Goal: Task Accomplishment & Management: Manage account settings

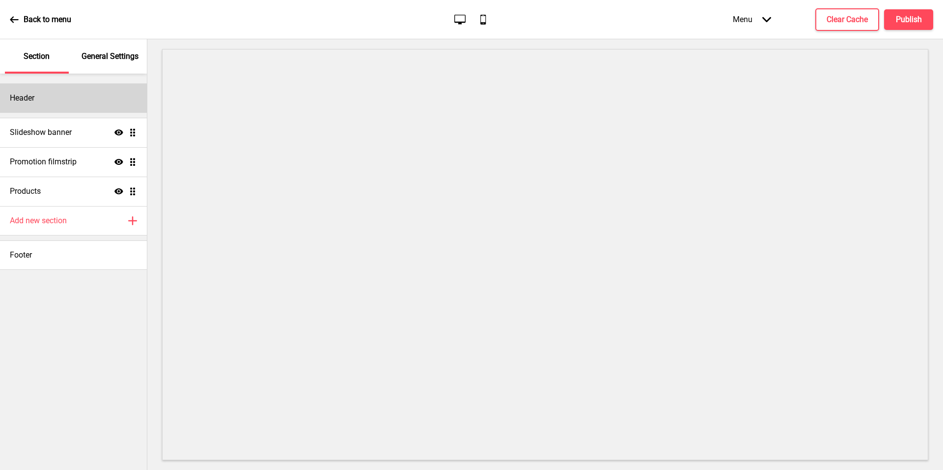
click at [55, 103] on div "Header" at bounding box center [73, 97] width 147 height 29
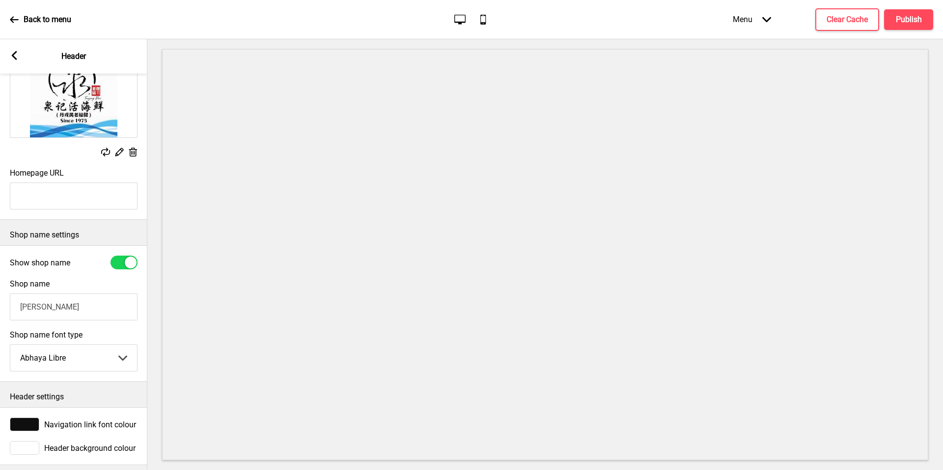
scroll to position [95, 0]
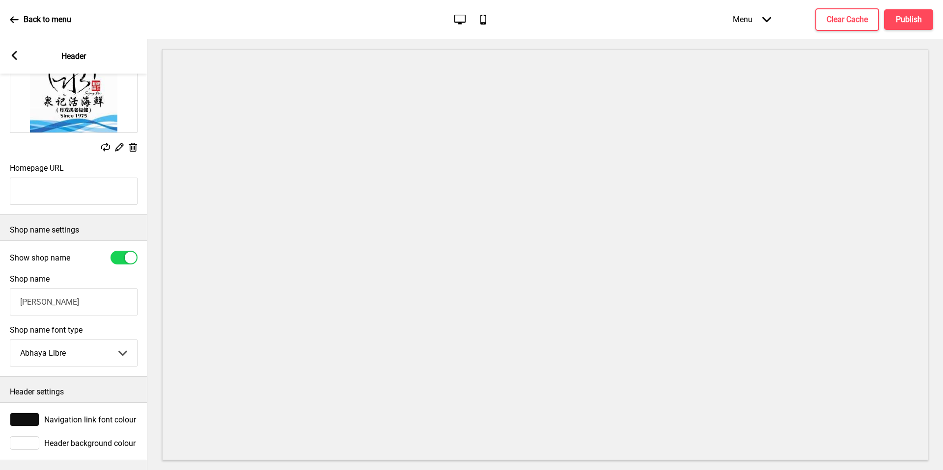
click at [16, 16] on icon at bounding box center [14, 19] width 9 height 9
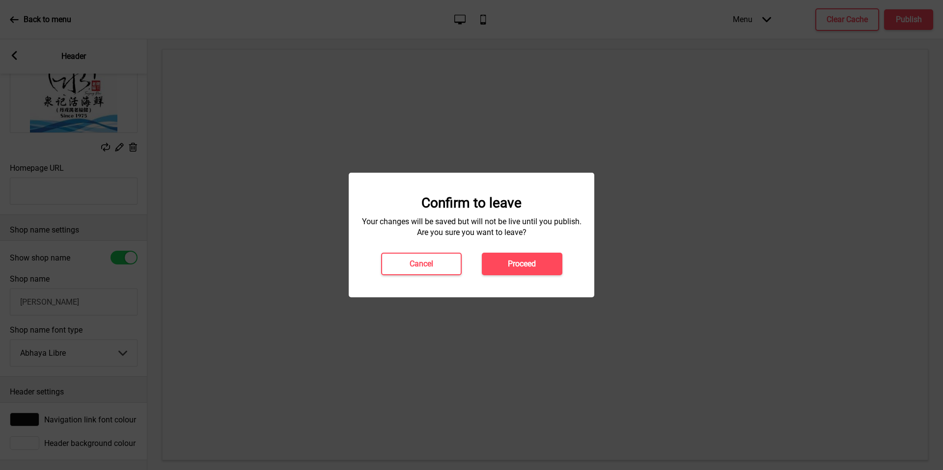
click at [530, 277] on div "Confirm to leave Your changes will be saved but will not be live until you publ…" at bounding box center [472, 235] width 246 height 125
click at [520, 265] on h4 "Proceed" at bounding box center [522, 264] width 28 height 11
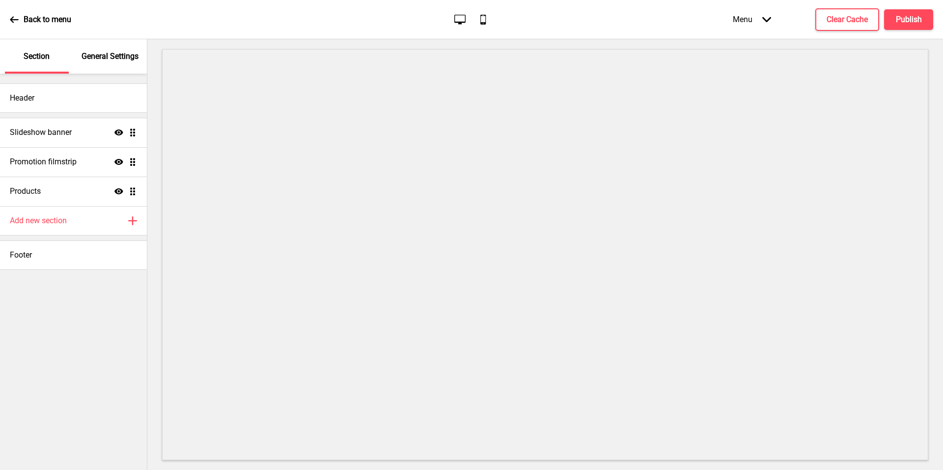
click at [10, 14] on div "Back to menu" at bounding box center [40, 19] width 61 height 27
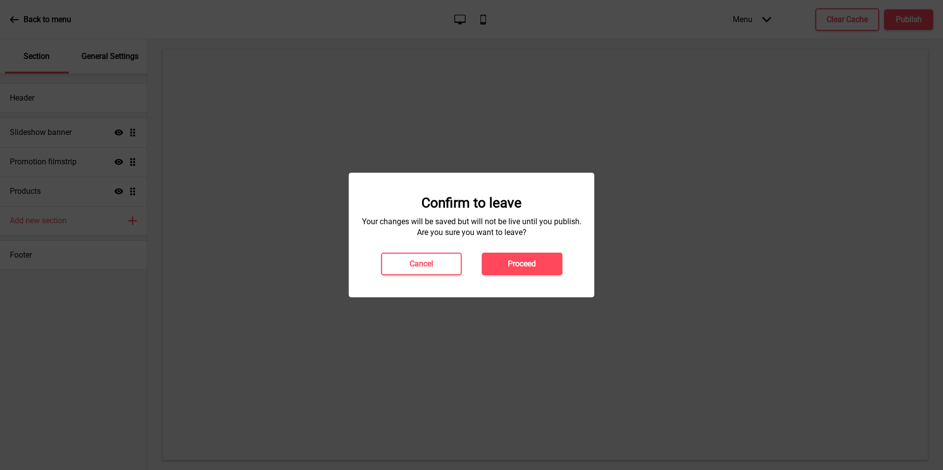
click at [540, 272] on button "Proceed" at bounding box center [522, 264] width 81 height 23
